Goal: Find specific page/section: Find specific page/section

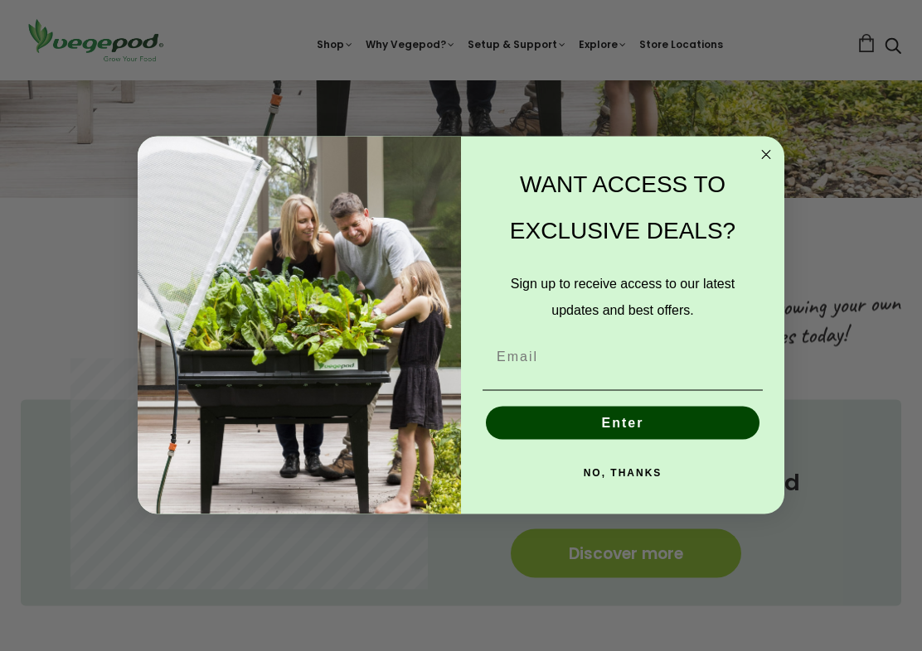
scroll to position [474, 0]
click at [773, 154] on circle "Close dialog" at bounding box center [766, 154] width 19 height 19
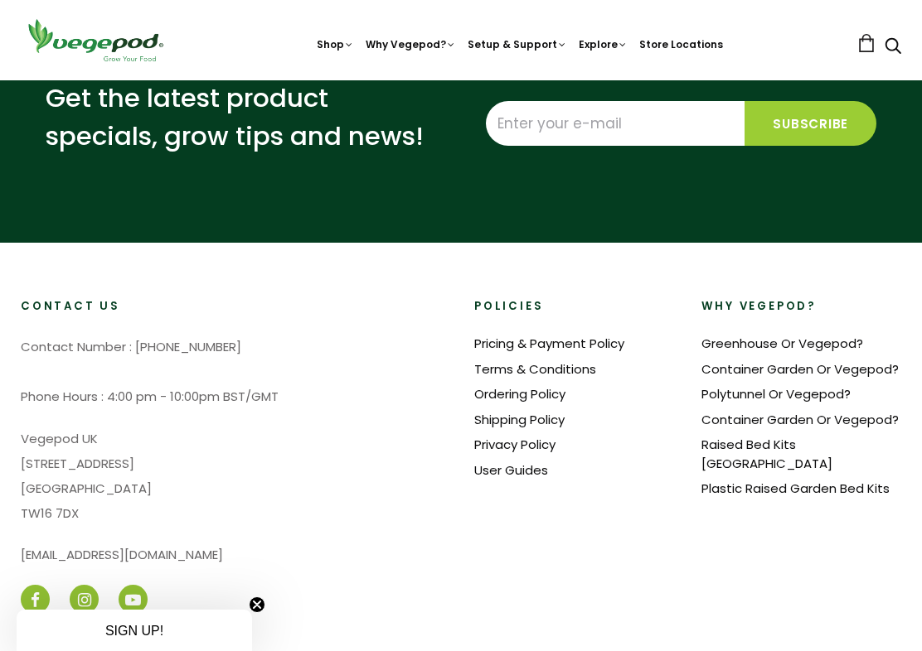
scroll to position [0, 1156]
click at [840, 335] on link "Greenhouse Or Vegepod?" at bounding box center [782, 343] width 162 height 17
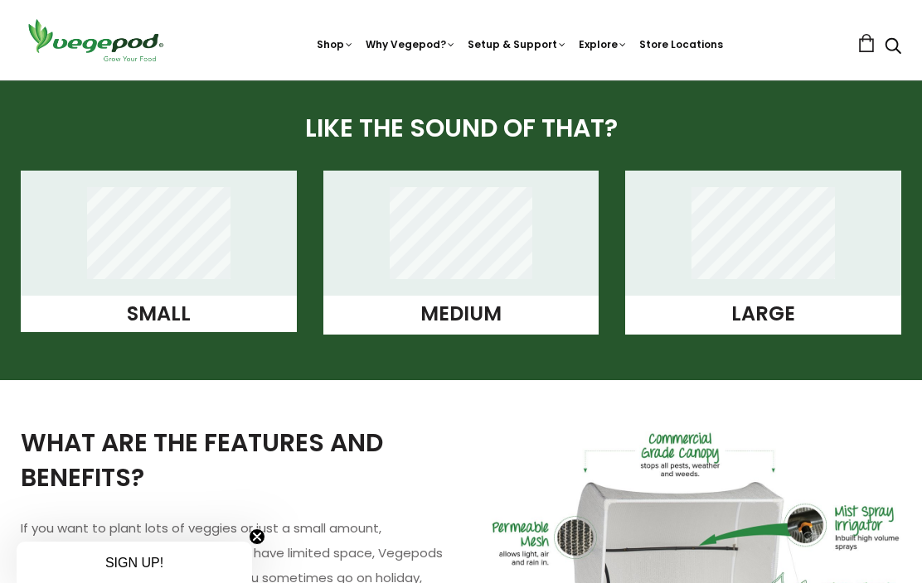
scroll to position [1308, 0]
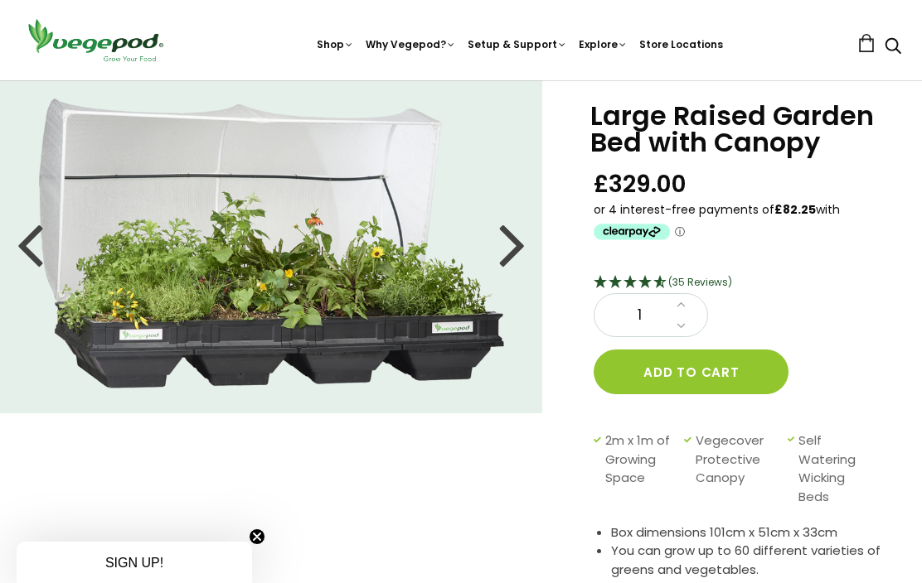
scroll to position [42, 0]
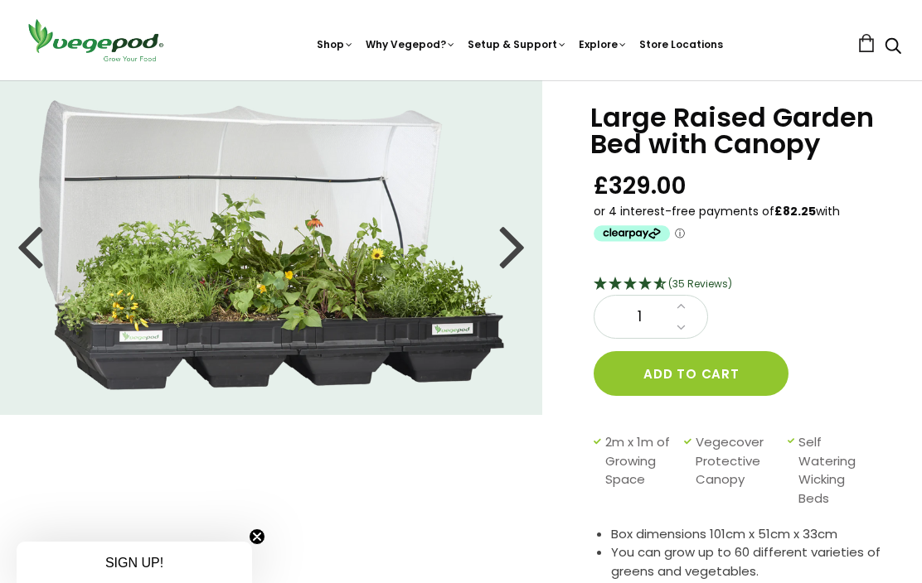
click at [505, 254] on div at bounding box center [512, 245] width 27 height 75
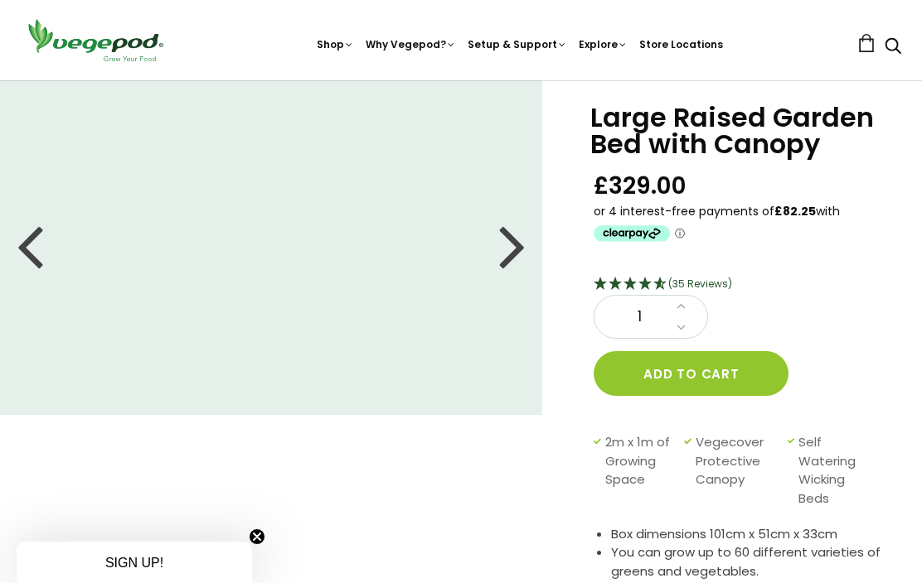
click at [523, 251] on div at bounding box center [512, 245] width 27 height 75
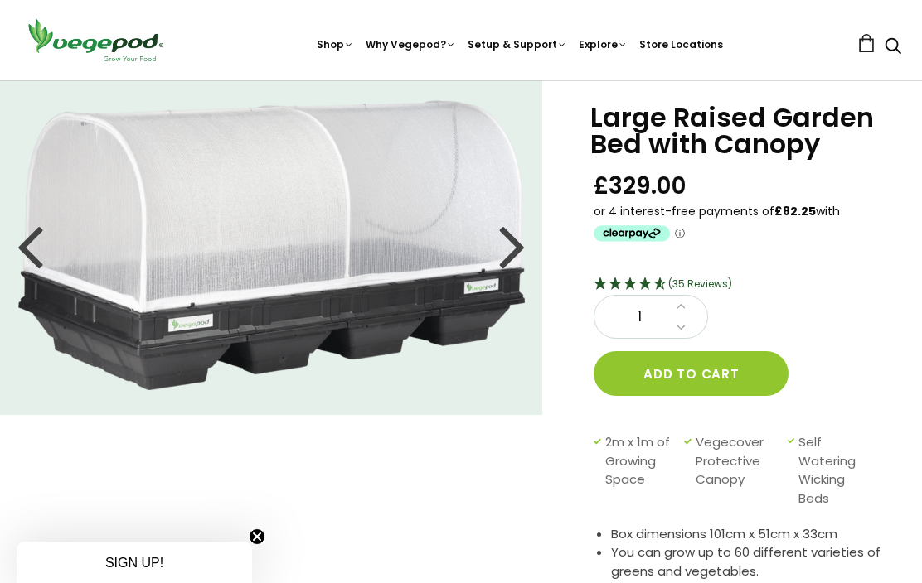
click at [525, 248] on div at bounding box center [512, 245] width 27 height 75
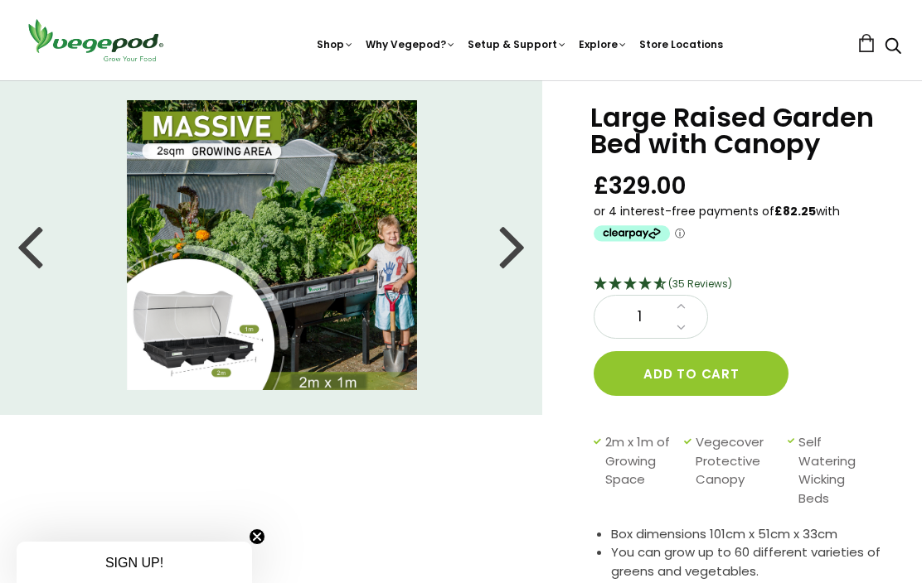
click at [510, 255] on div at bounding box center [512, 245] width 27 height 75
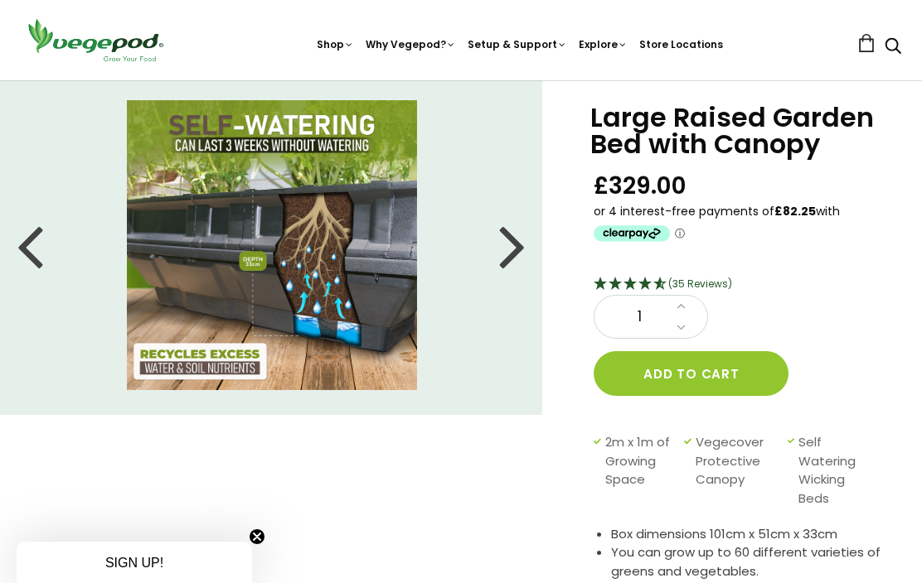
click at [515, 254] on div at bounding box center [512, 245] width 27 height 75
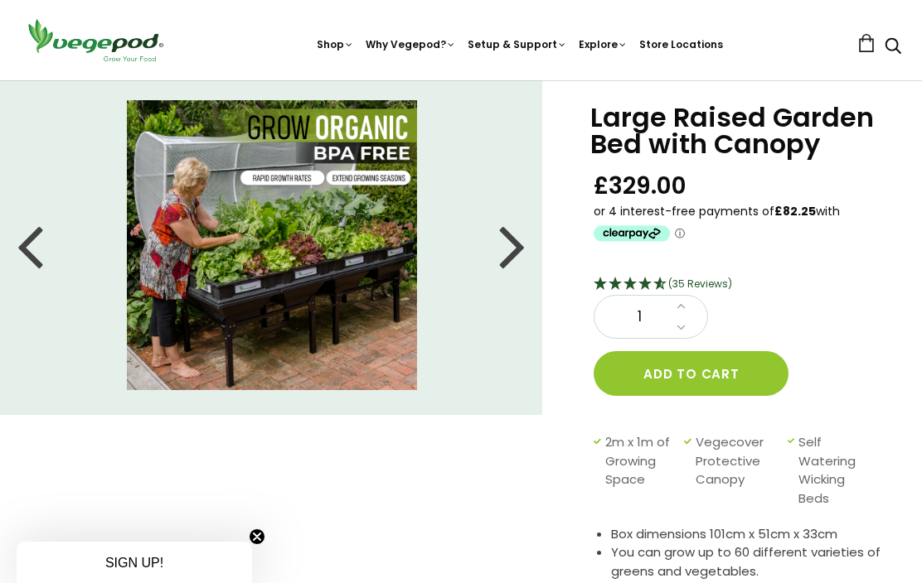
click at [516, 250] on div at bounding box center [512, 245] width 27 height 75
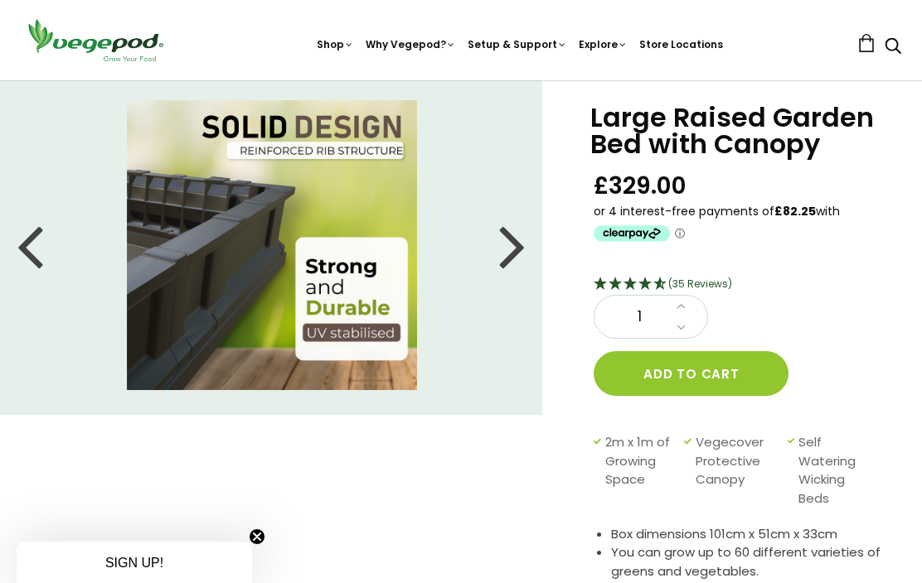
click at [525, 253] on div at bounding box center [512, 245] width 27 height 75
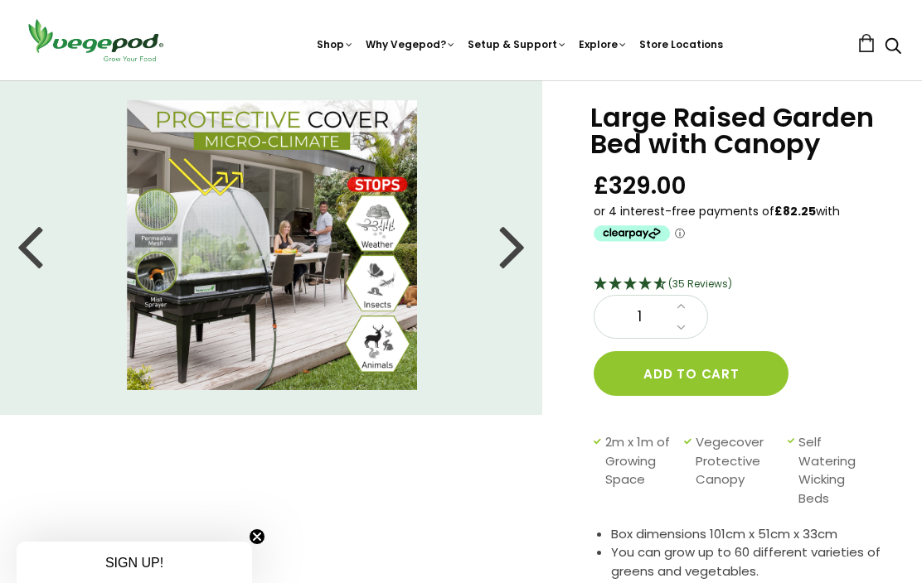
click at [528, 238] on li at bounding box center [271, 245] width 543 height 290
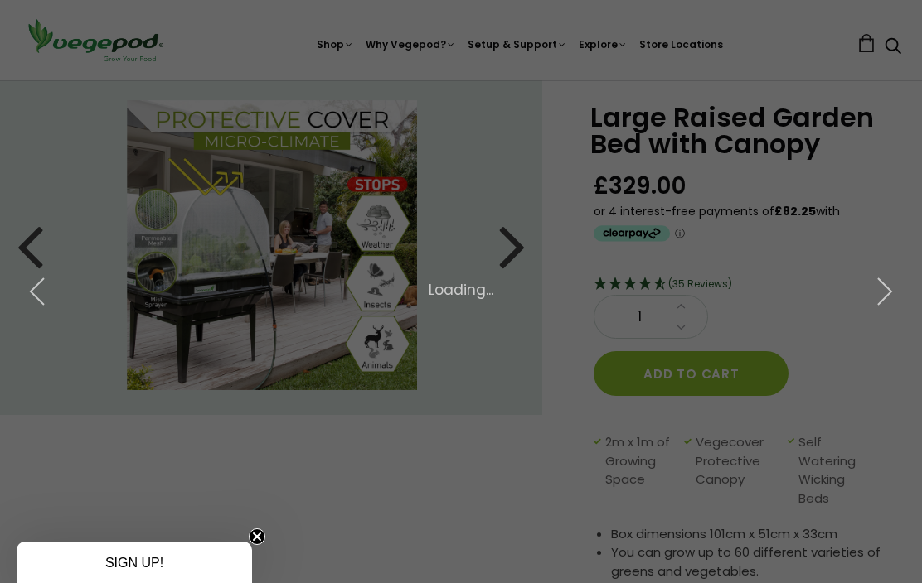
click at [0, 0] on img at bounding box center [0, 0] width 0 height 0
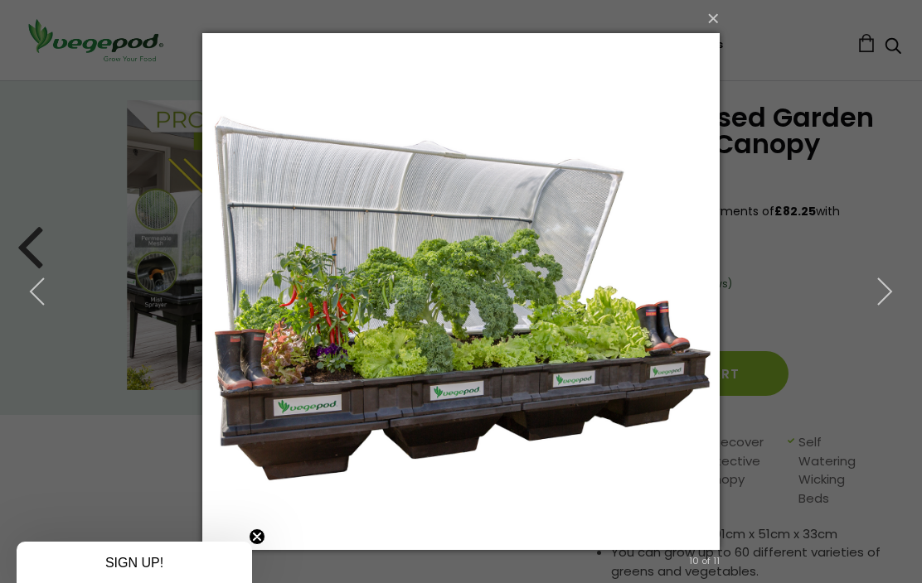
click at [833, 298] on div "× 10 of 11 Loading..." at bounding box center [461, 291] width 922 height 583
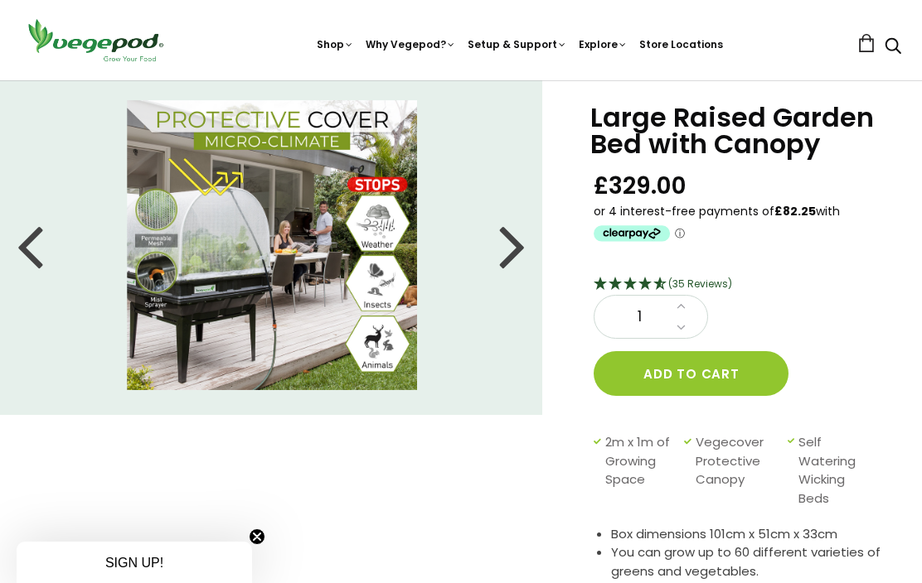
scroll to position [0, 0]
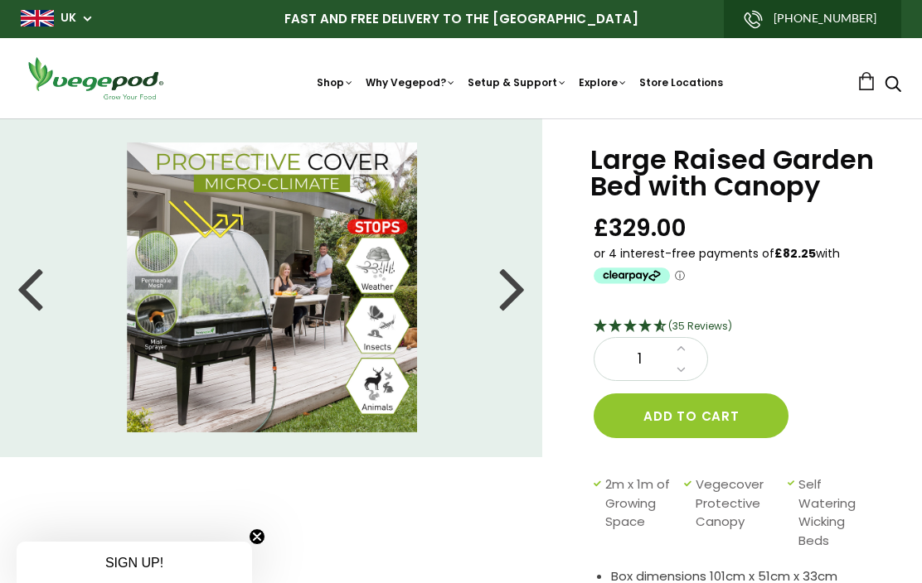
click at [703, 76] on link "Store Locations" at bounding box center [681, 82] width 84 height 14
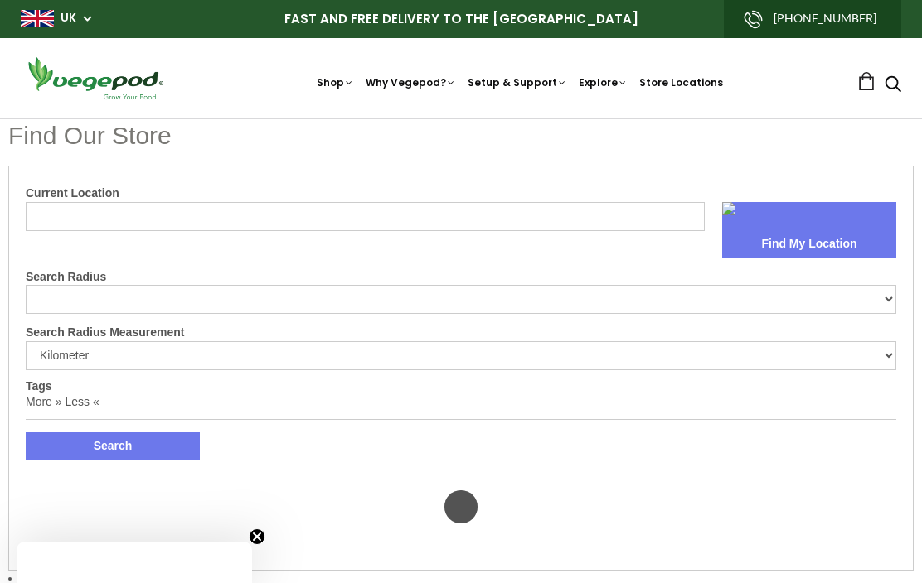
select select "m"
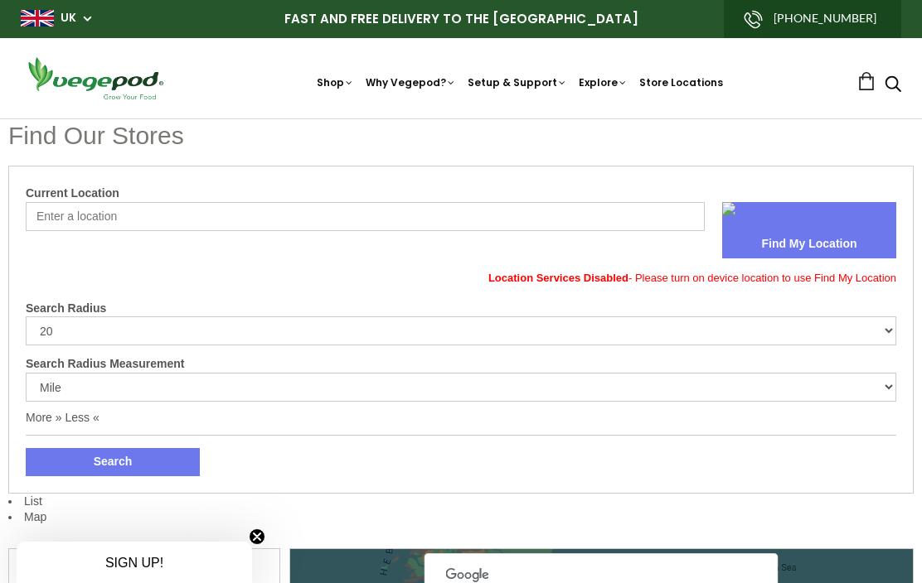
click at [283, 226] on input "Current Location" at bounding box center [365, 216] width 679 height 29
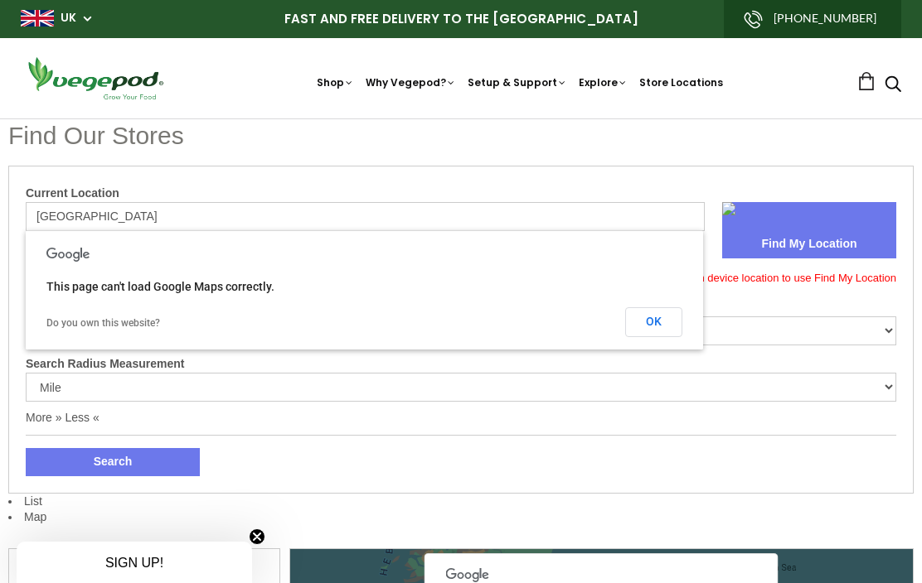
type input "[GEOGRAPHIC_DATA]"
click at [113, 460] on button "Search" at bounding box center [113, 462] width 174 height 28
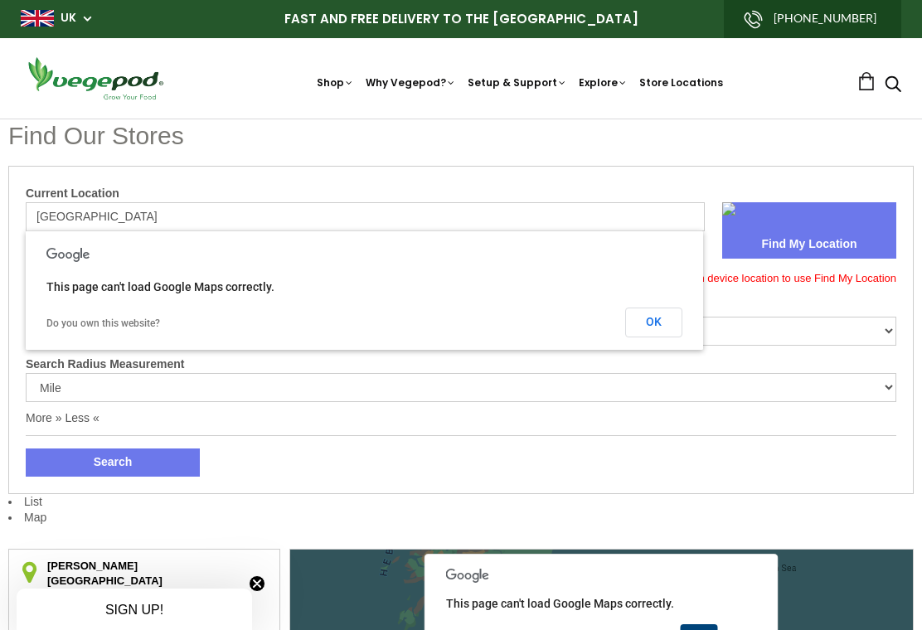
click at [676, 318] on button "OK" at bounding box center [653, 322] width 57 height 30
